Goal: Task Accomplishment & Management: Manage account settings

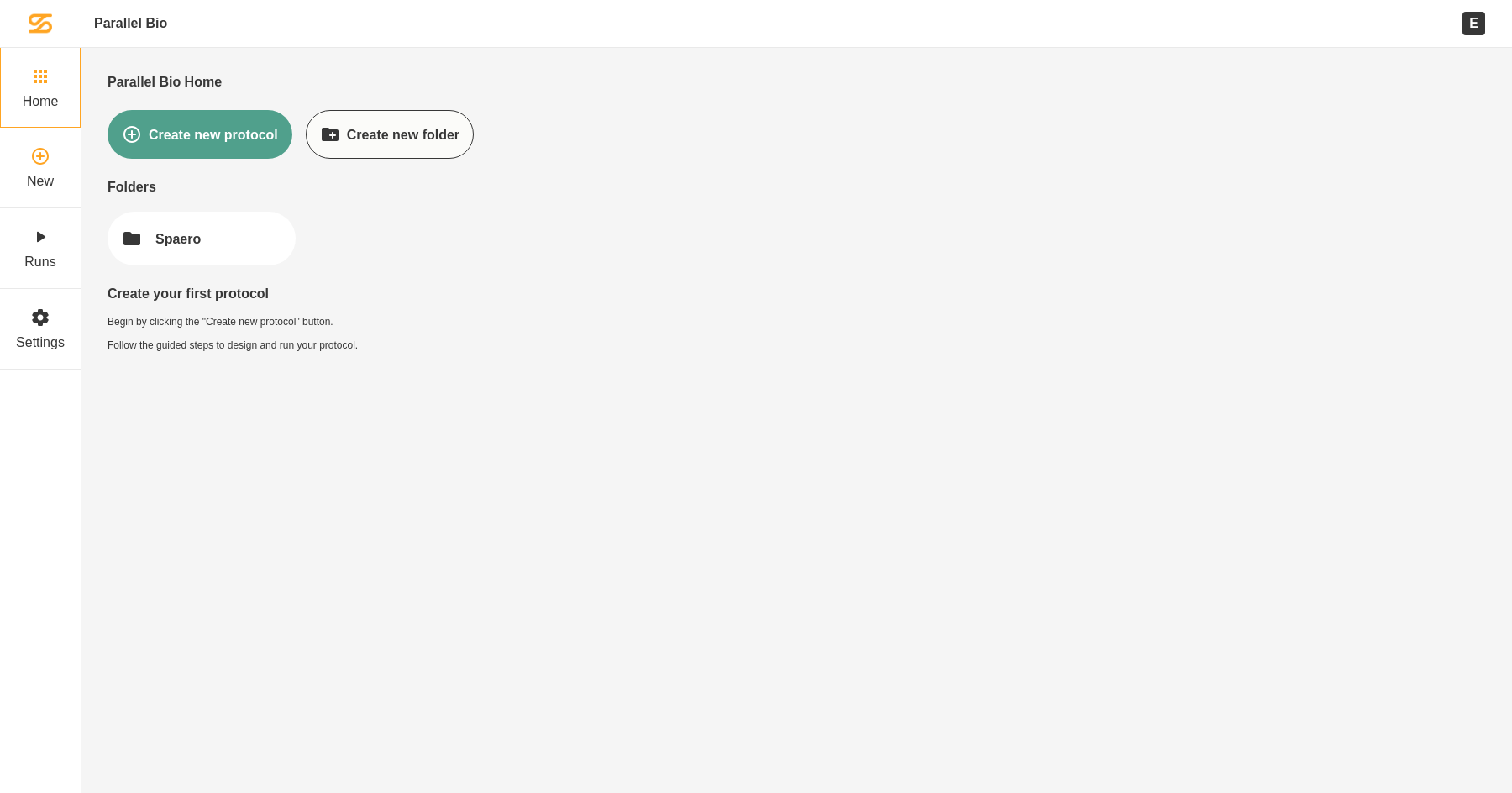
click at [59, 150] on link "New" at bounding box center [40, 168] width 80 height 80
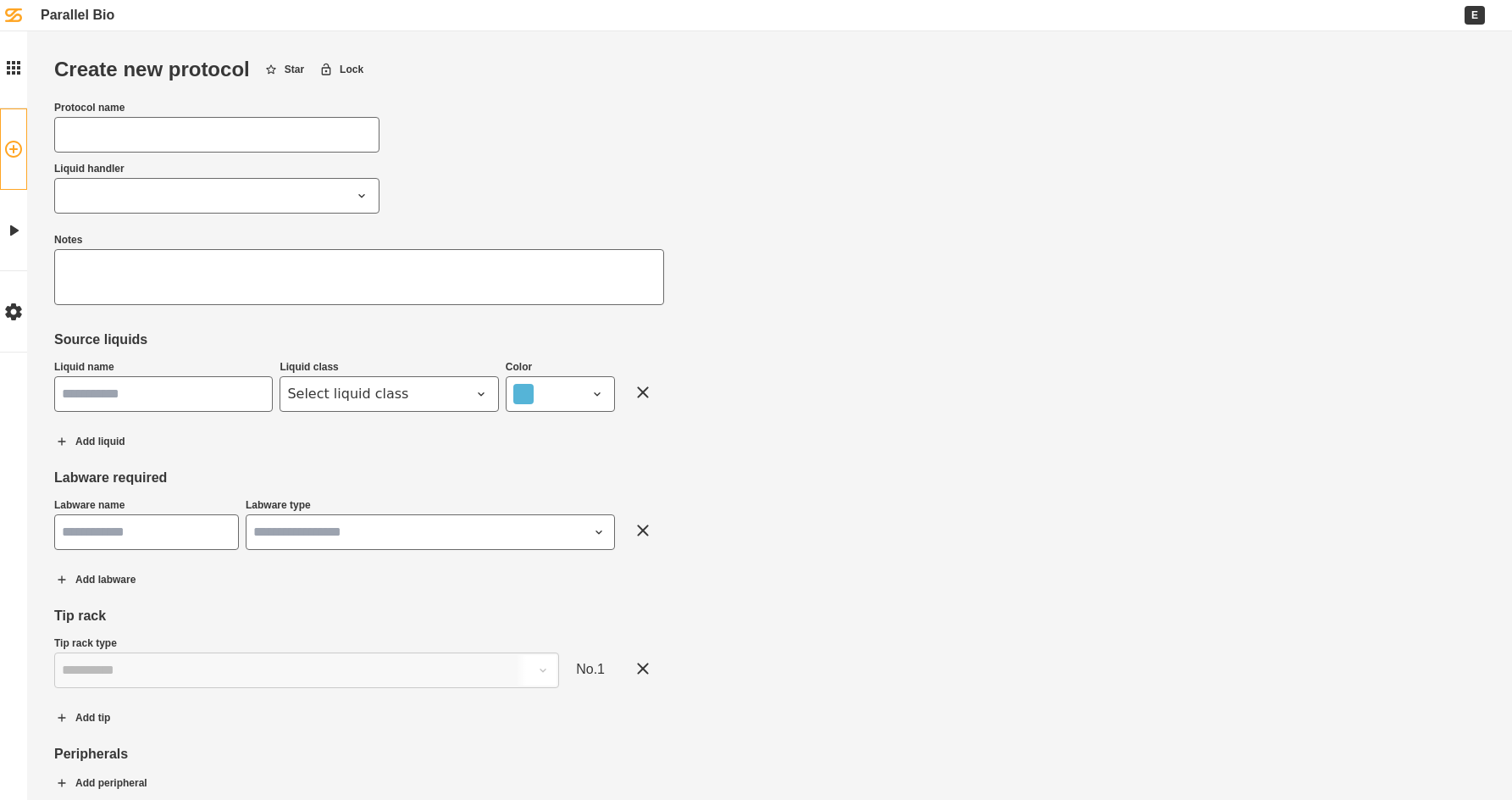
click at [1015, 417] on div "Create new protocol Star Lock Protocol name Liquid handler Notes Source liquids…" at bounding box center [756, 461] width 1512 height 922
click at [23, 232] on icon at bounding box center [13, 229] width 20 height 20
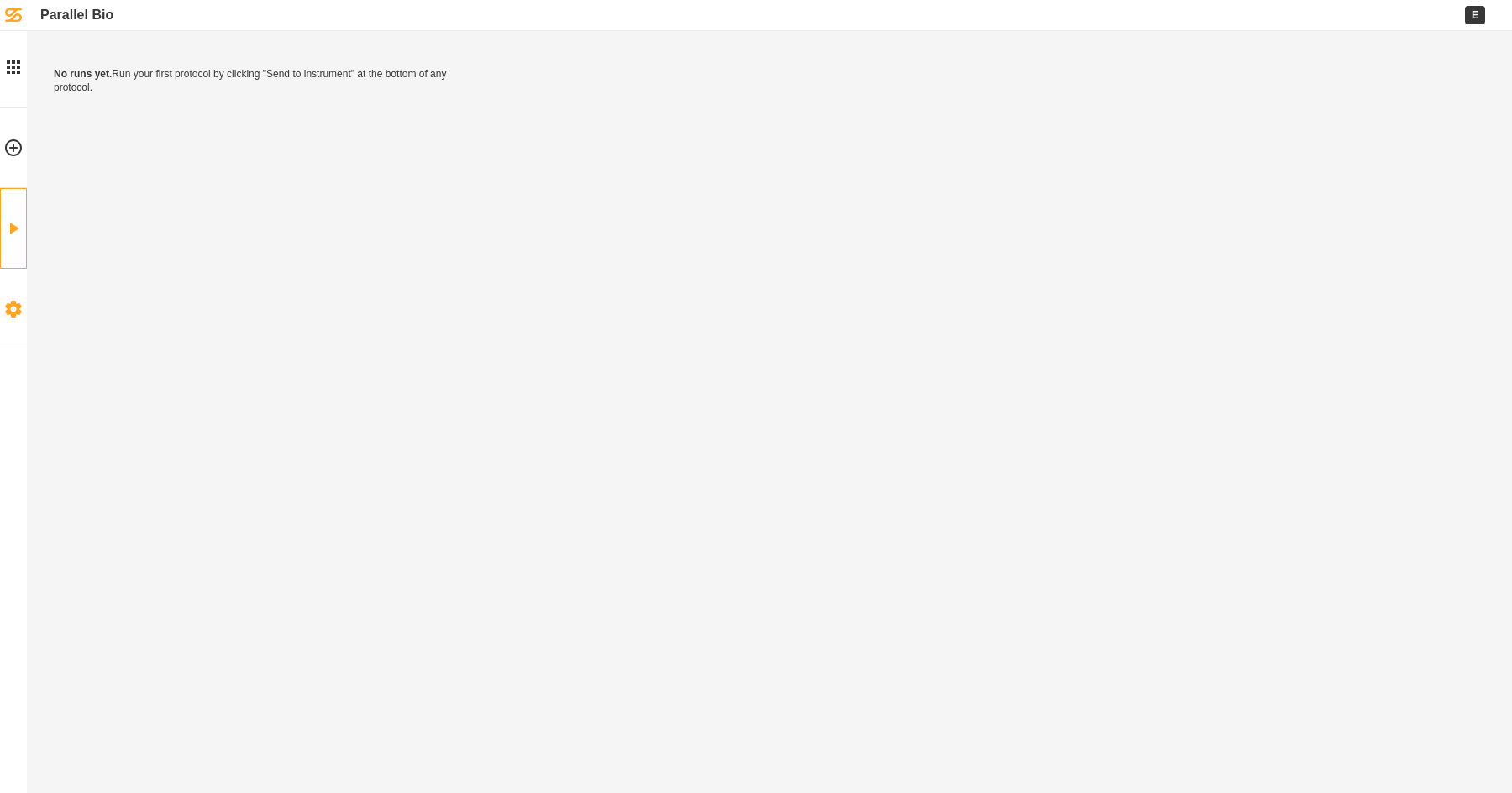
click at [16, 291] on link "Settings" at bounding box center [13, 309] width 27 height 80
click at [356, 236] on div "Contact your admin to edit organization settings" at bounding box center [756, 396] width 1512 height 793
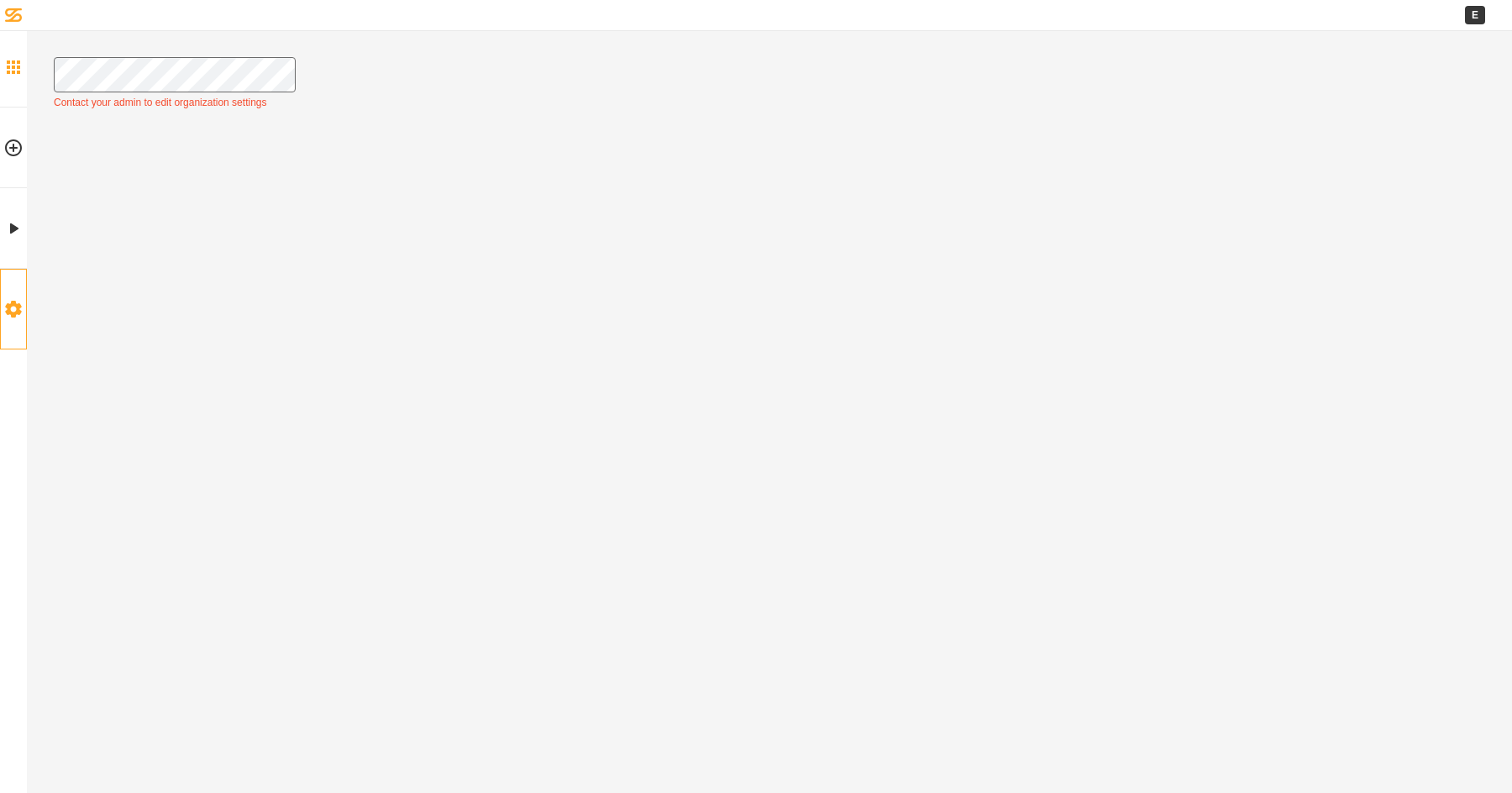
click at [11, 65] on icon at bounding box center [13, 67] width 20 height 20
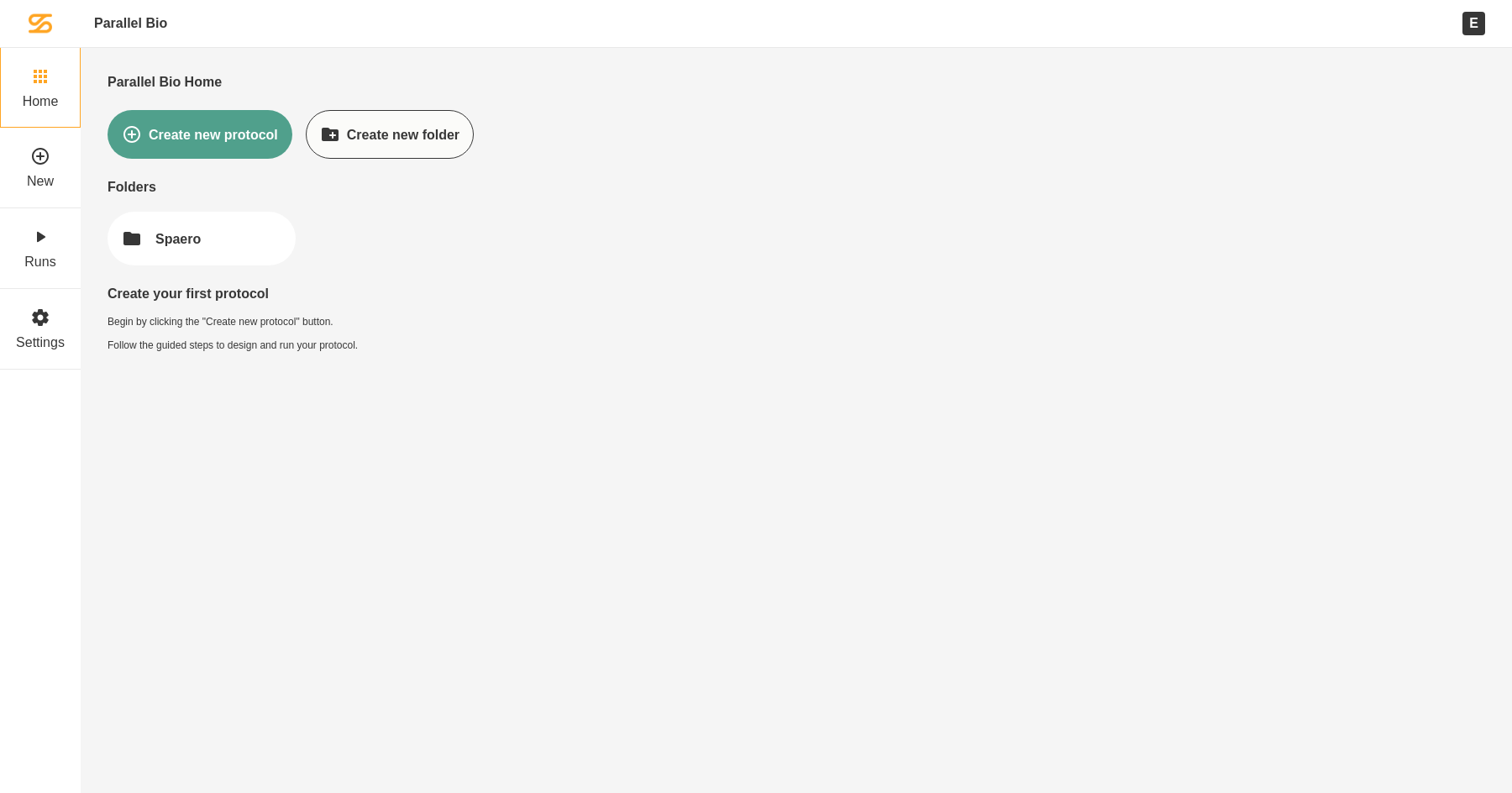
drag, startPoint x: 790, startPoint y: 274, endPoint x: 682, endPoint y: 234, distance: 115.2
click at [769, 255] on div "Parallel Bio Home Create new protocol Create new folder Folders Spaero Create y…" at bounding box center [756, 396] width 1512 height 793
click at [259, 229] on button "Spaero" at bounding box center [202, 239] width 189 height 54
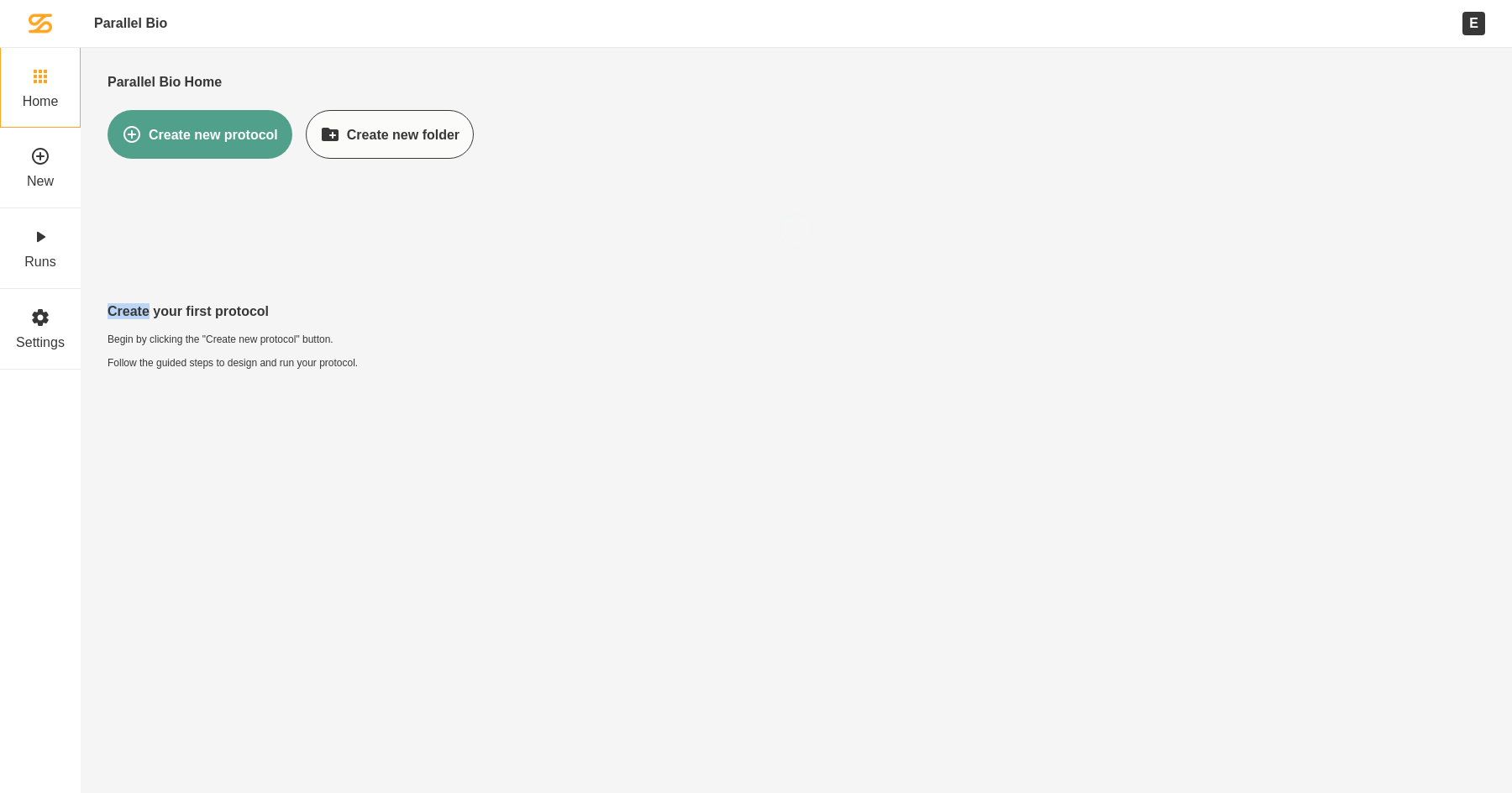
click at [259, 229] on div at bounding box center [796, 231] width 1378 height 104
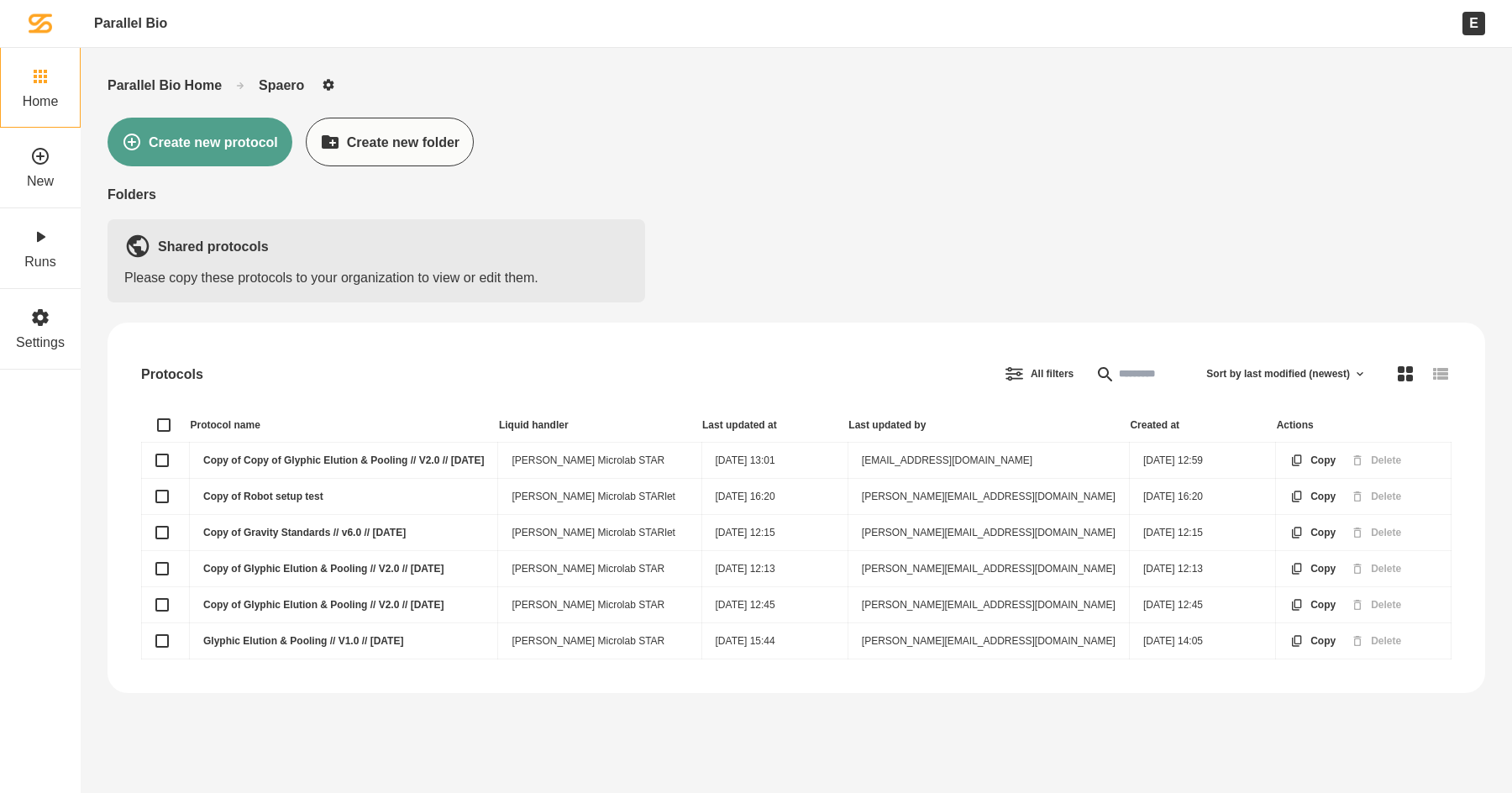
drag, startPoint x: 422, startPoint y: 363, endPoint x: 399, endPoint y: 344, distance: 29.8
click at [421, 362] on div "All filters Sort by last modified (newest)" at bounding box center [844, 374] width 1214 height 35
click at [53, 157] on div "New" at bounding box center [40, 168] width 27 height 43
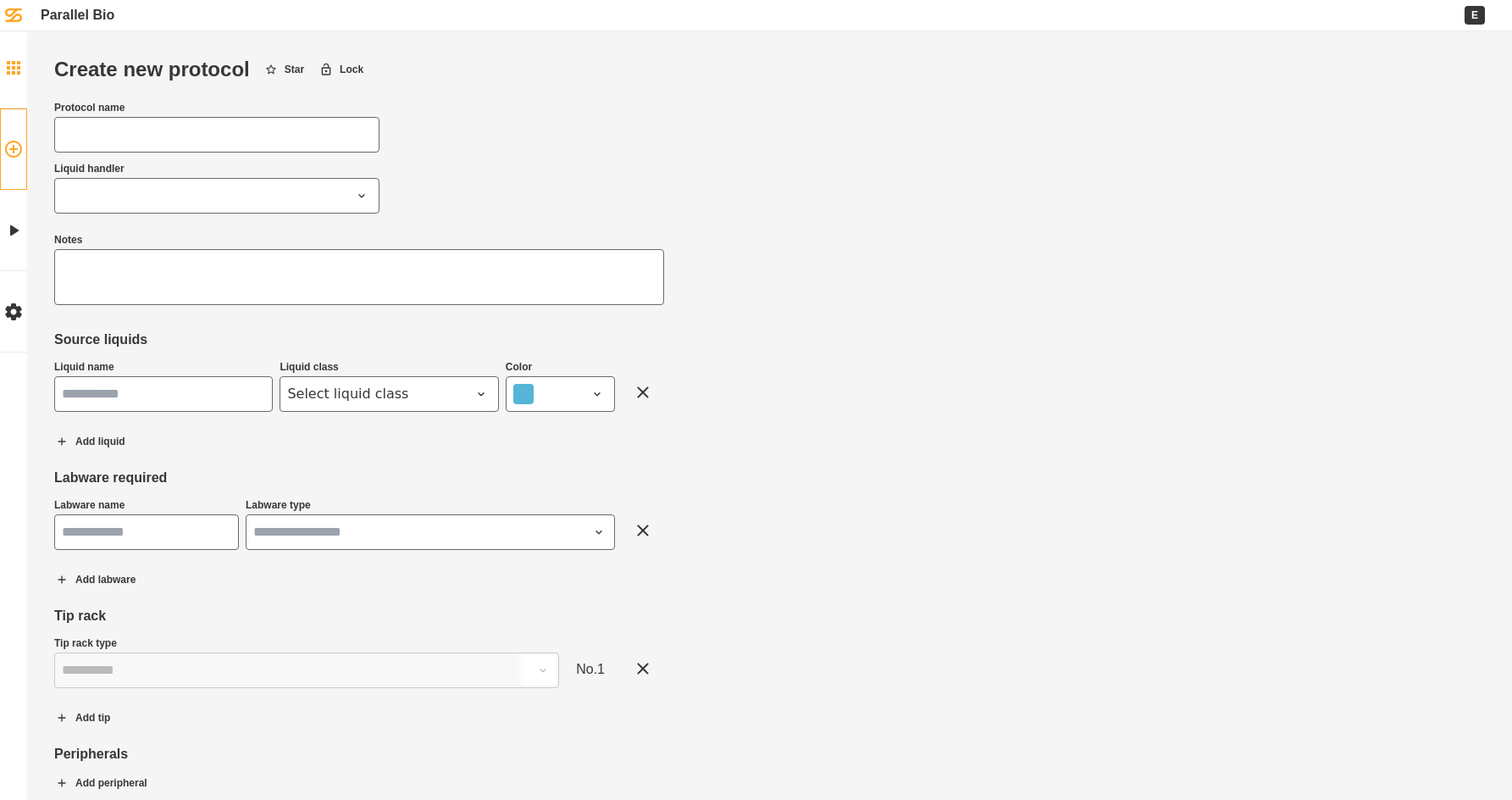
click at [12, 73] on icon at bounding box center [14, 68] width 14 height 14
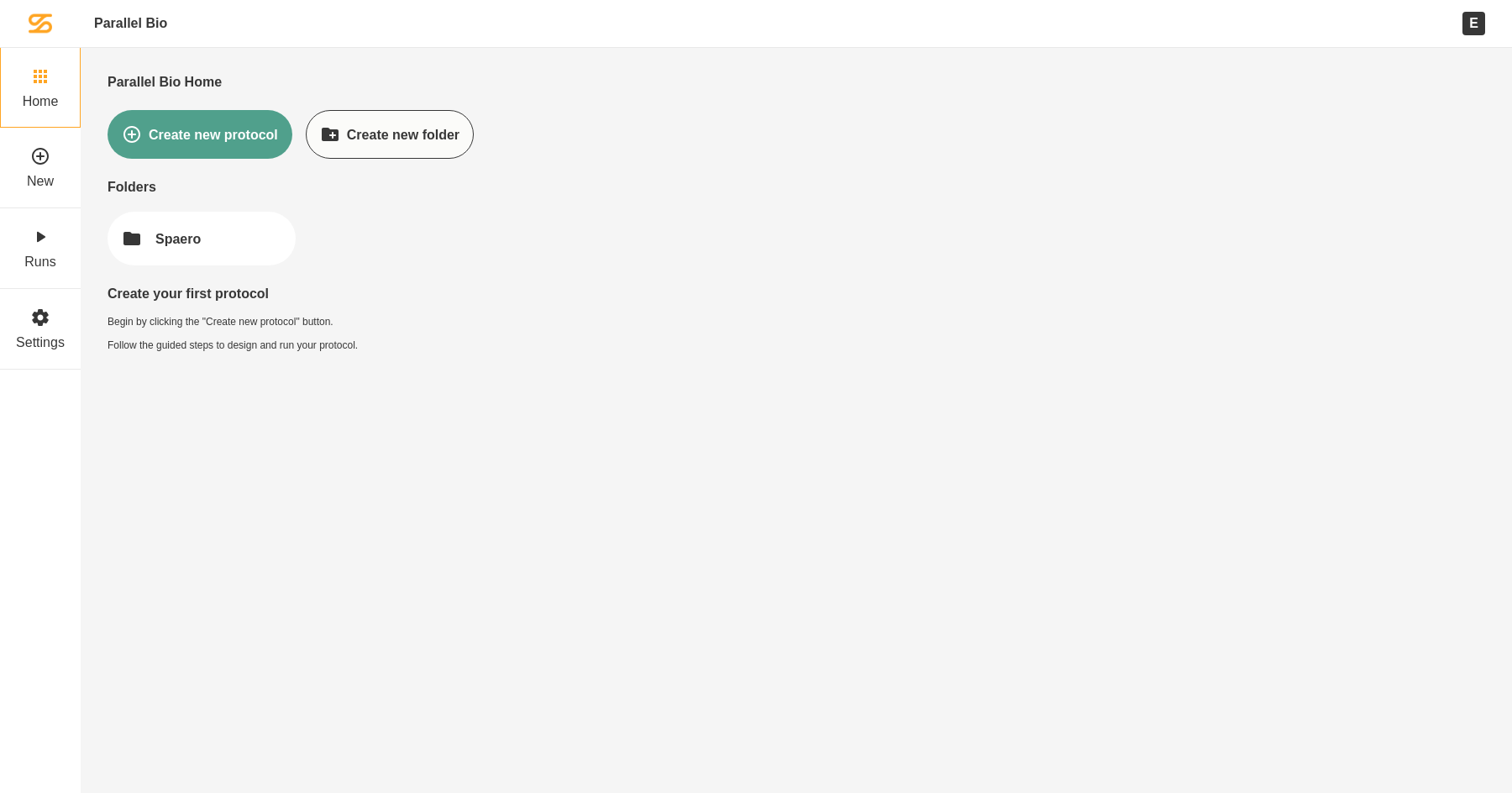
click at [444, 128] on button "Create new folder" at bounding box center [389, 134] width 168 height 48
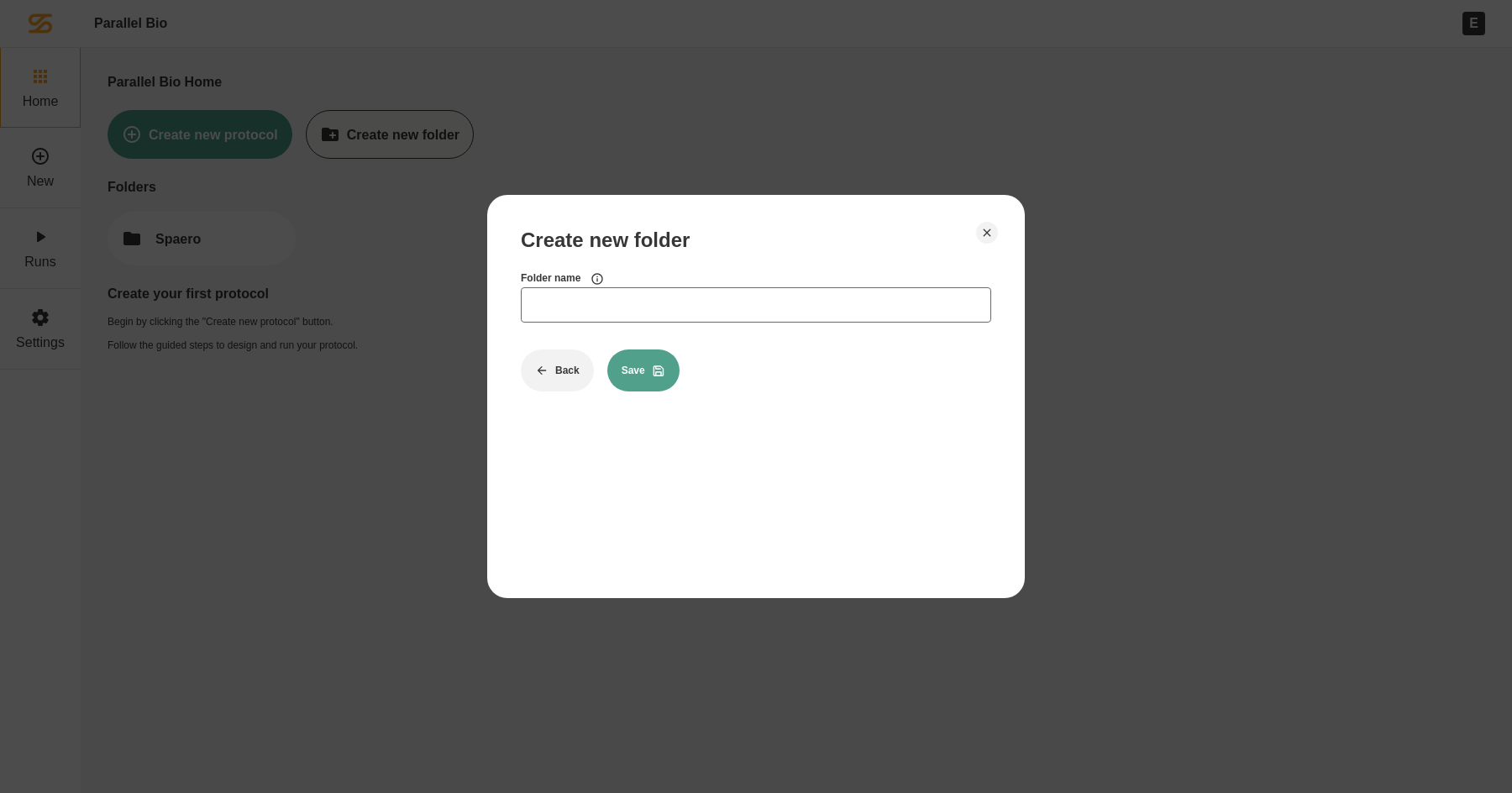
click at [769, 307] on input "Folder name" at bounding box center [756, 304] width 471 height 35
type input "*******"
click at [636, 368] on button "Save" at bounding box center [644, 370] width 73 height 42
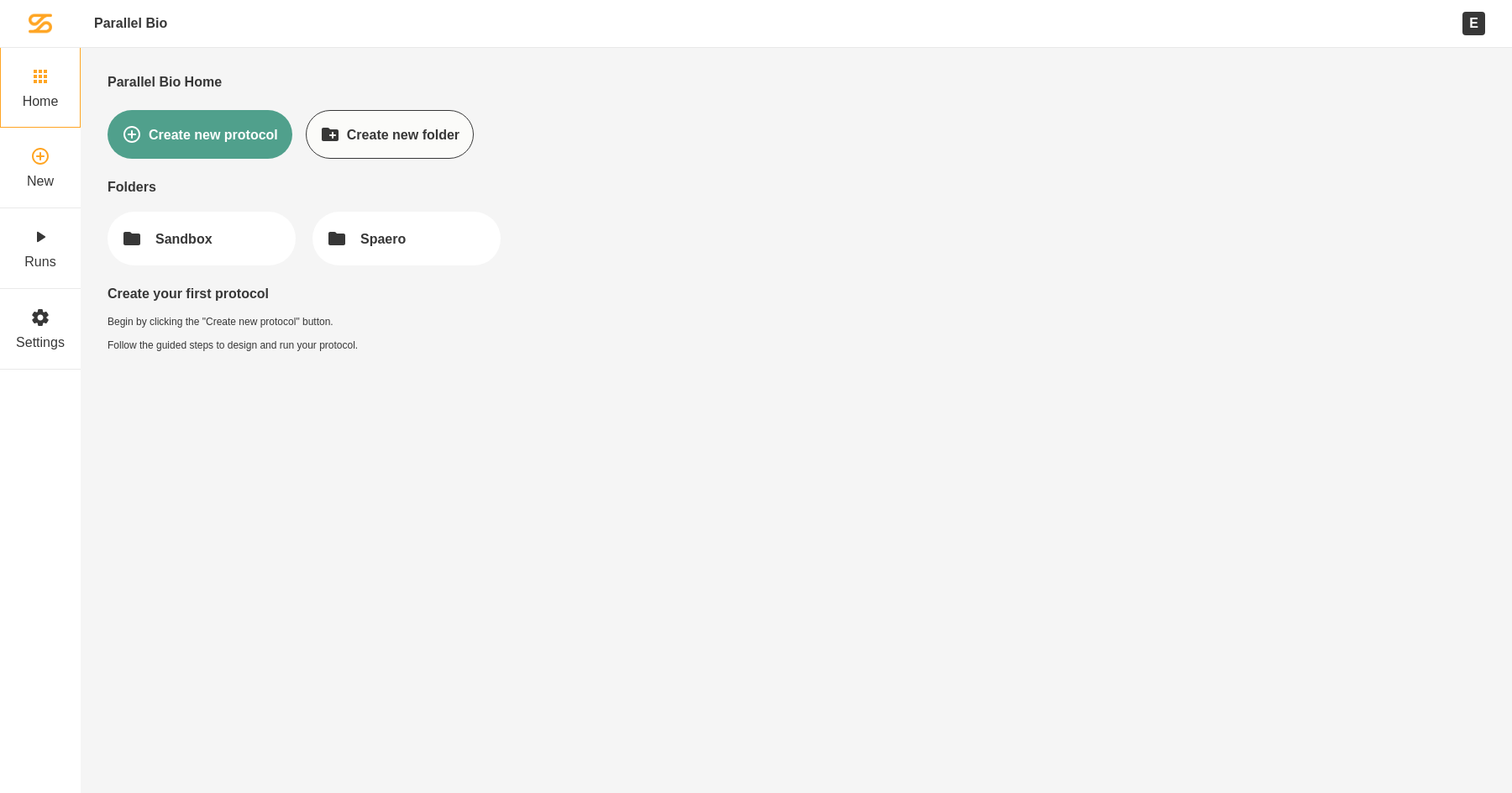
click at [35, 159] on icon at bounding box center [40, 156] width 20 height 20
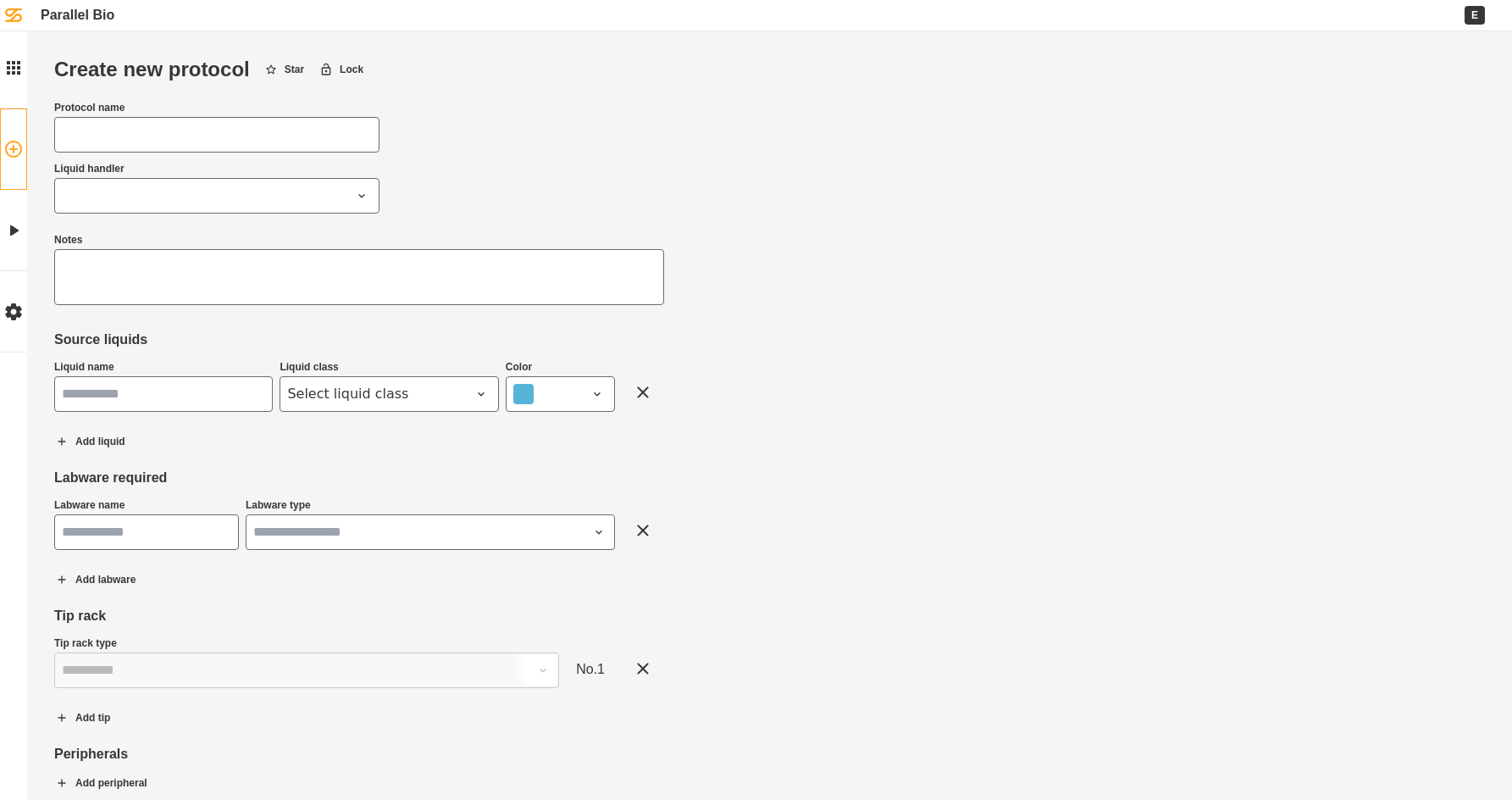
click at [258, 131] on input "Protocol name" at bounding box center [216, 134] width 325 height 36
